Goal: Task Accomplishment & Management: Use online tool/utility

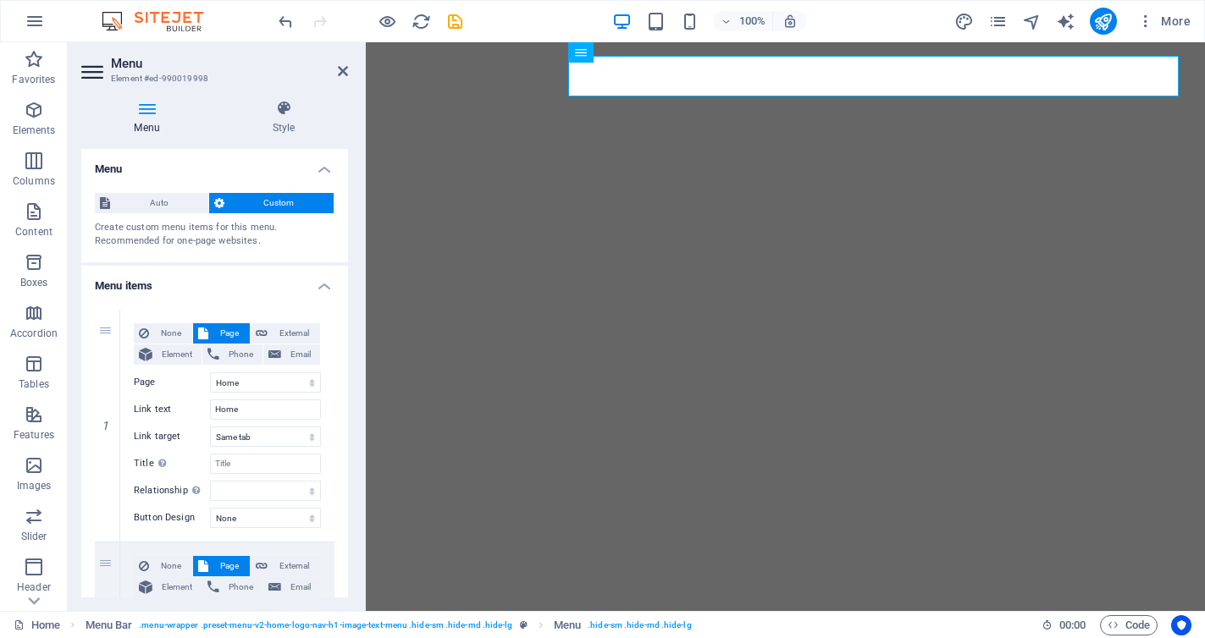
select select
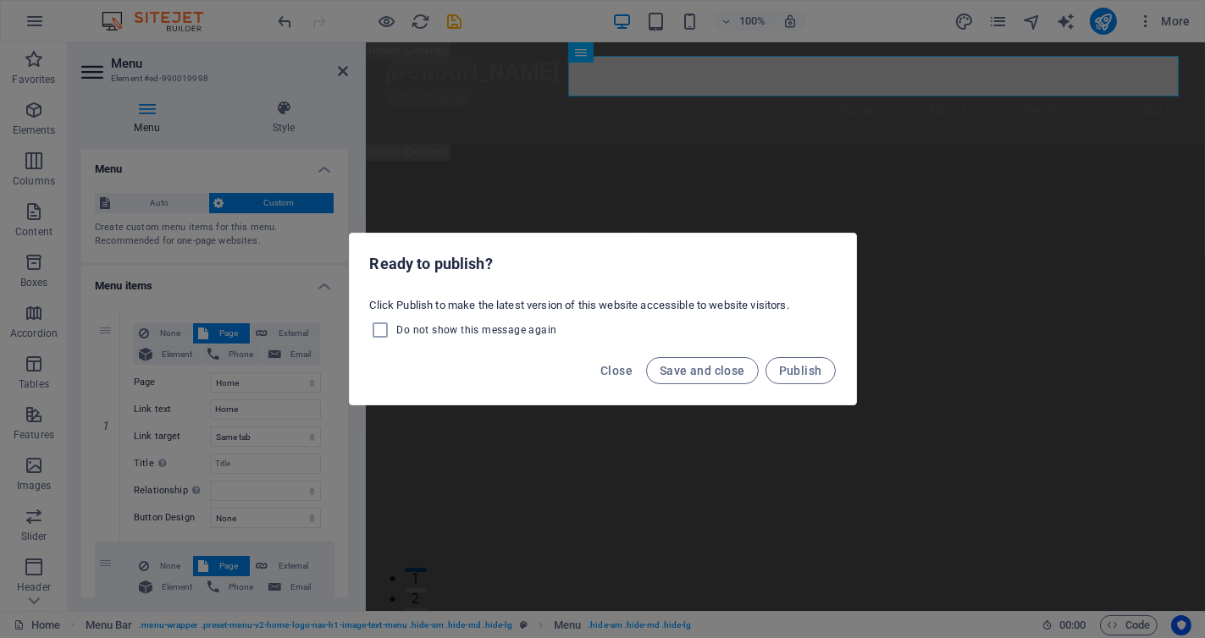
scroll to position [119, 0]
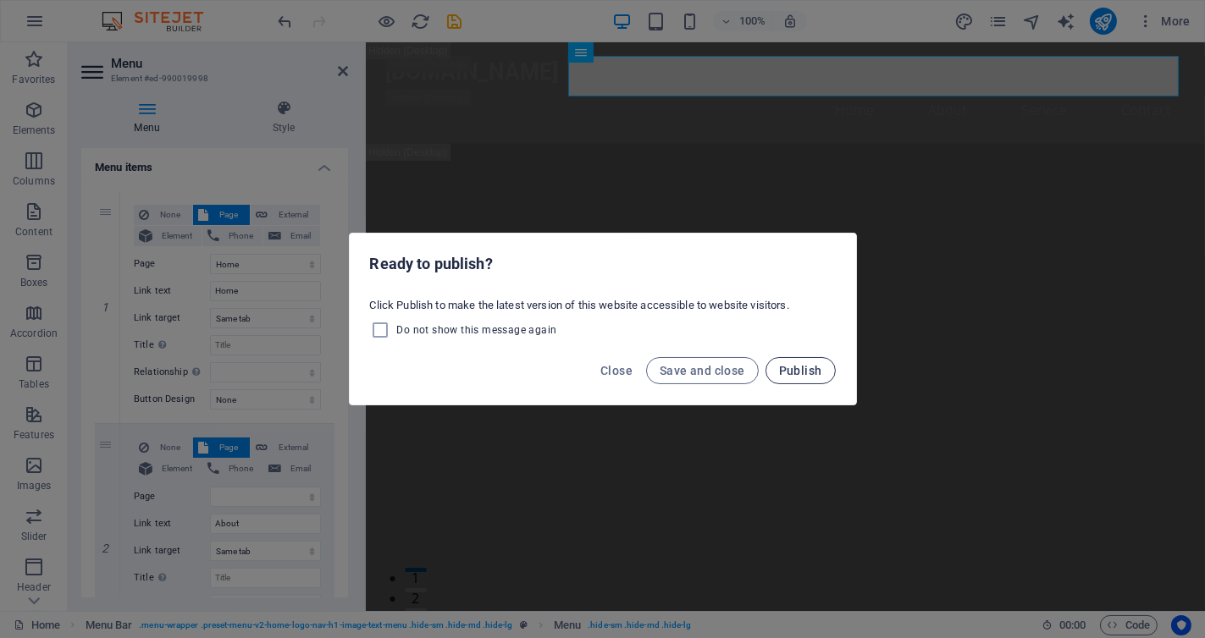
click at [803, 364] on span "Publish" at bounding box center [800, 371] width 43 height 14
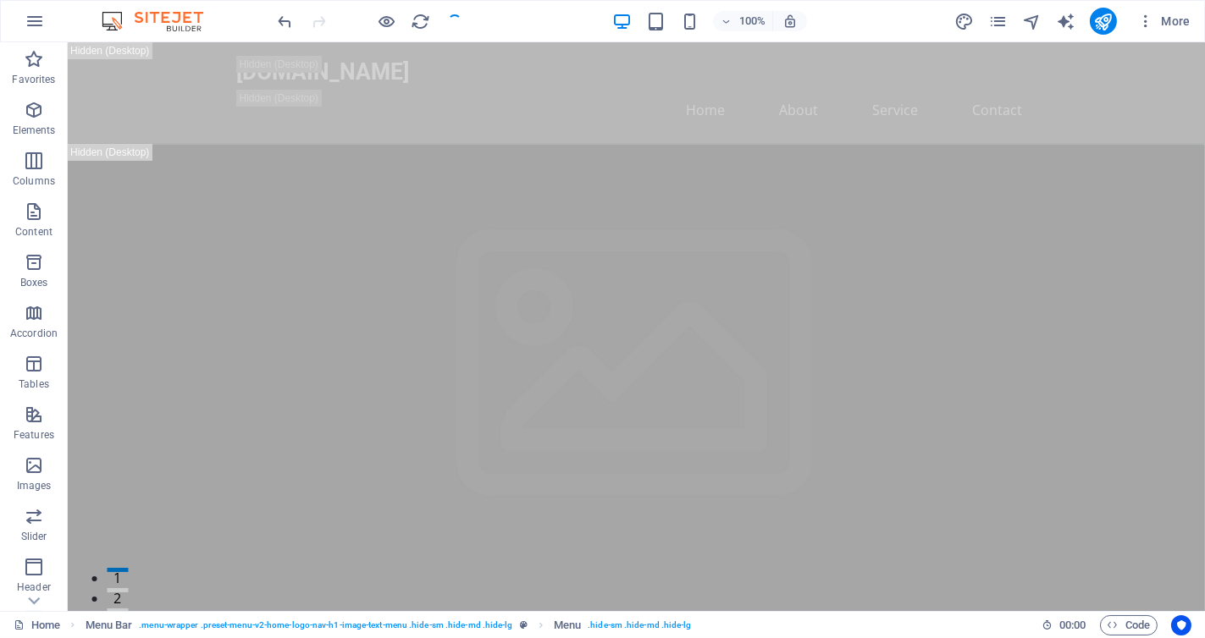
checkbox input "false"
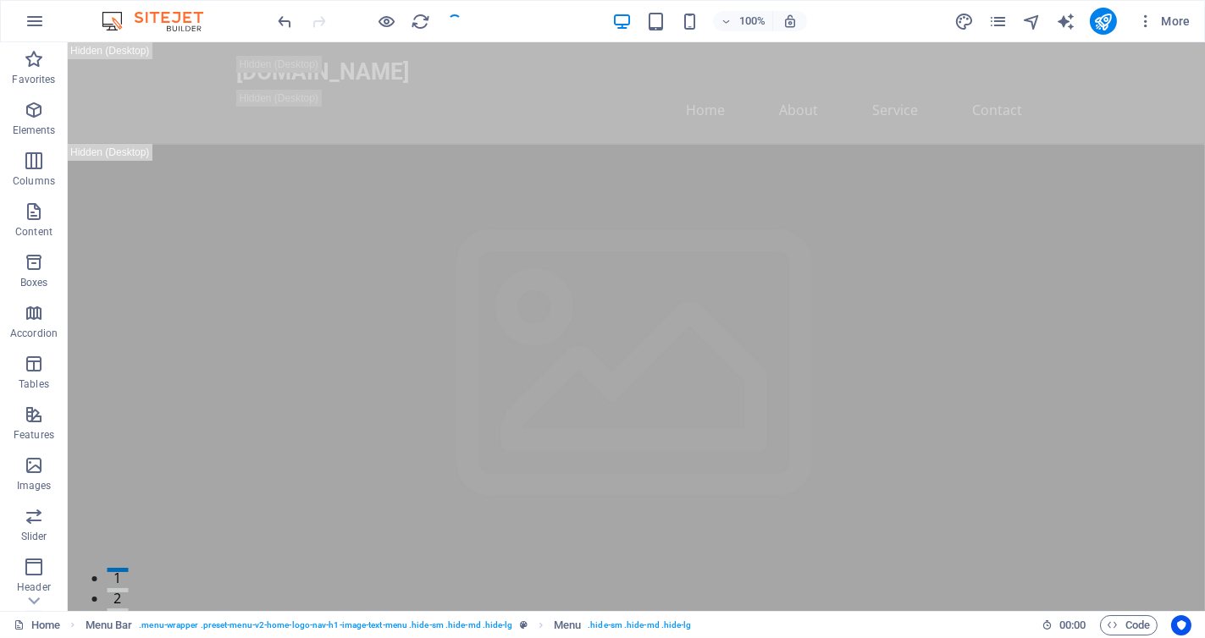
checkbox input "false"
